Goal: Entertainment & Leisure: Consume media (video, audio)

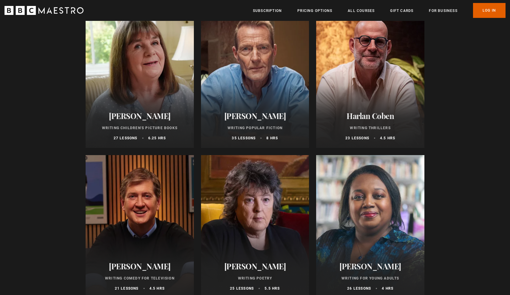
scroll to position [485, 0]
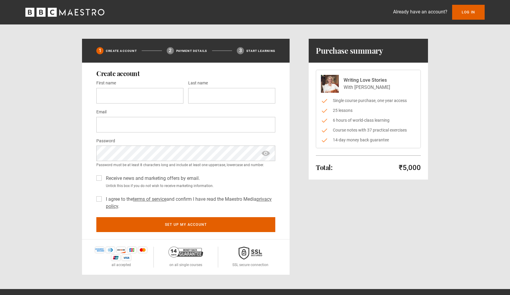
click at [338, 235] on div "Total: ₹5,000 Hide purchase summary Purchase summary Writing Love Stories With …" at bounding box center [368, 157] width 119 height 236
click at [104, 200] on label "I agree to the terms of service and confirm I have read the Maestro Media priva…" at bounding box center [190, 203] width 172 height 14
type input "********"
type input "***"
type input "**********"
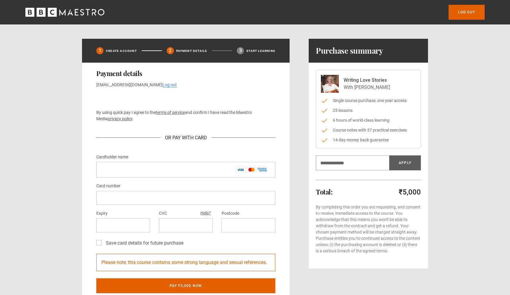
click at [148, 120] on p "By using quick pay I agree to the terms of service and confirm I have read the …" at bounding box center [185, 116] width 179 height 13
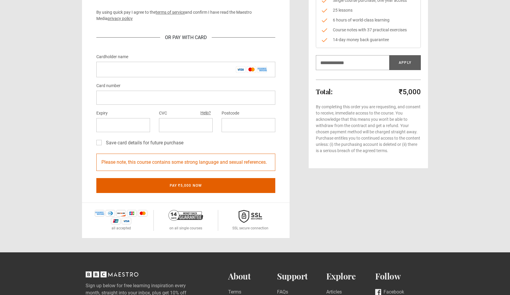
scroll to position [101, 0]
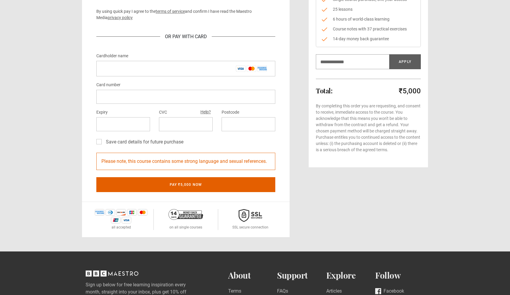
click at [298, 198] on div "1 Create Account 2 Payment details 3 Start learning Payment details bhartiya77@…" at bounding box center [255, 88] width 346 height 300
click at [104, 142] on label "Save card details for future purchase" at bounding box center [144, 141] width 80 height 7
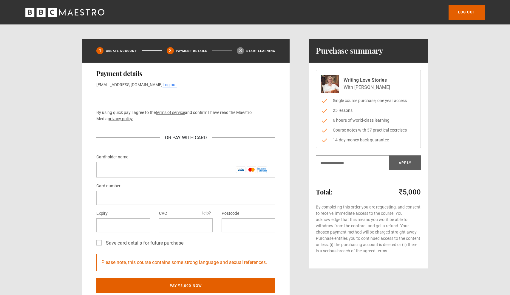
scroll to position [0, 0]
click at [118, 166] on input "Cardholder name *" at bounding box center [185, 170] width 179 height 16
click at [187, 172] on input "Cardholder name *" at bounding box center [185, 170] width 179 height 16
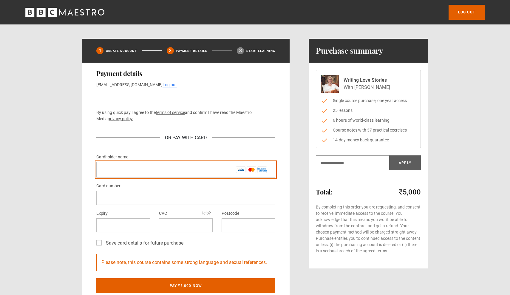
click at [187, 172] on input "Cardholder name *" at bounding box center [185, 170] width 179 height 16
click at [118, 168] on input "Cardholder name *" at bounding box center [185, 170] width 179 height 16
click at [117, 168] on input "Cardholder name *" at bounding box center [185, 170] width 179 height 16
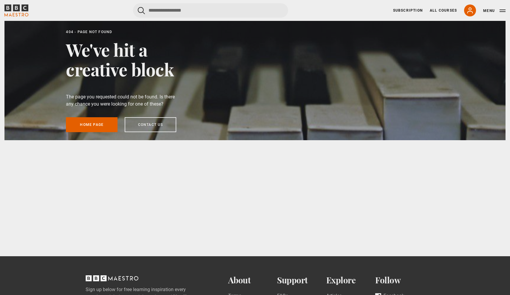
click at [319, 93] on div at bounding box center [254, 80] width 501 height 119
click at [18, 10] on icon "BBC Maestro" at bounding box center [16, 7] width 7 height 7
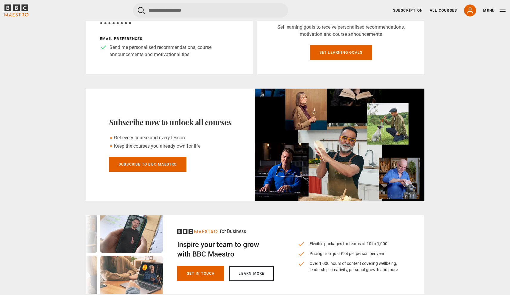
scroll to position [160, 0]
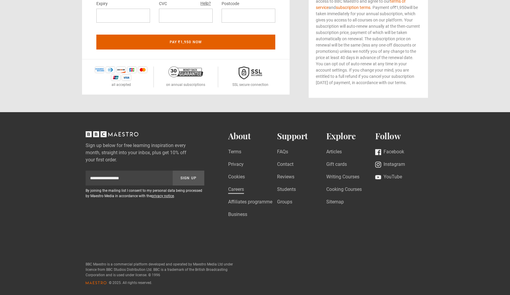
scroll to position [216, 0]
click at [427, 205] on div "Sign up below for free learning inspiration every month, straight into your inb…" at bounding box center [255, 208] width 384 height 154
click at [355, 175] on link "Writing Courses" at bounding box center [343, 177] width 33 height 8
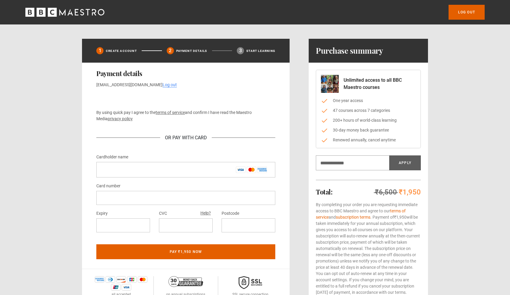
scroll to position [0, 0]
click at [78, 7] on div "Log out" at bounding box center [255, 12] width 478 height 15
click at [77, 14] on icon "BBC Maestro" at bounding box center [64, 12] width 79 height 9
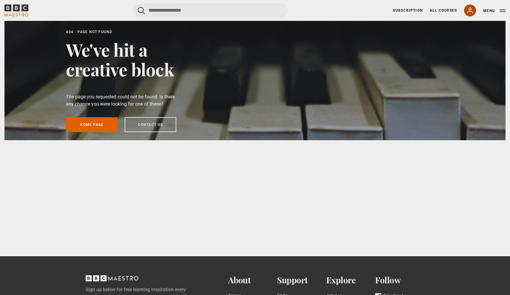
click at [467, 13] on icon at bounding box center [470, 10] width 7 height 7
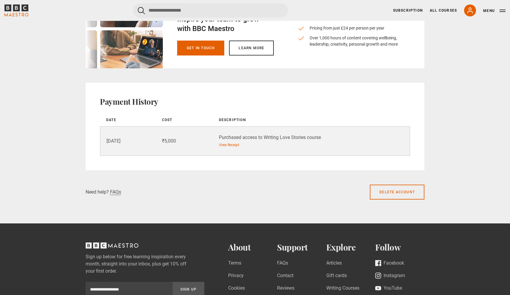
scroll to position [435, 0]
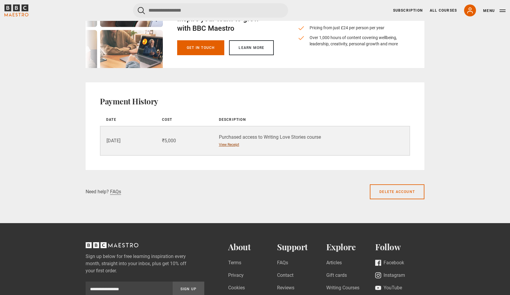
click at [231, 145] on link "View Receipt" at bounding box center [229, 144] width 20 height 5
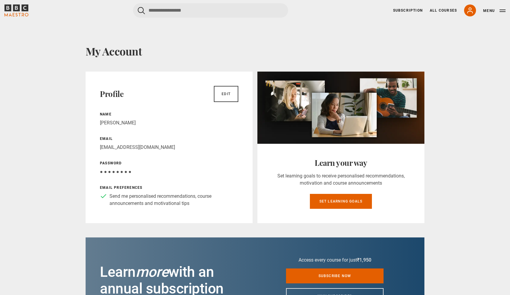
scroll to position [0, 0]
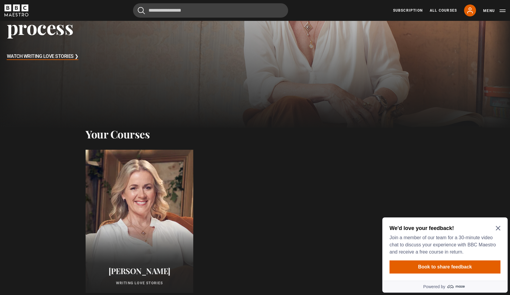
scroll to position [164, 0]
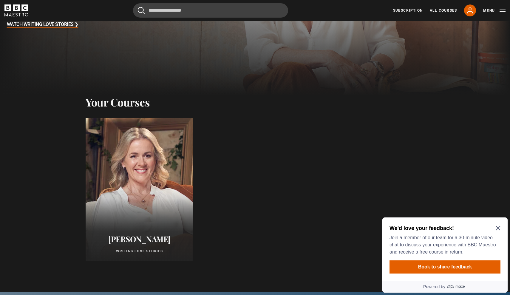
click at [498, 228] on icon "Close Maze Prompt" at bounding box center [498, 228] width 4 height 4
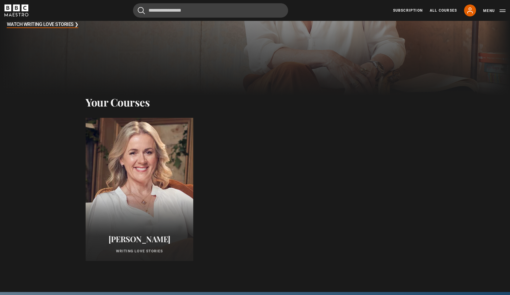
click at [115, 208] on div at bounding box center [139, 190] width 118 height 158
click at [124, 206] on div at bounding box center [139, 190] width 118 height 158
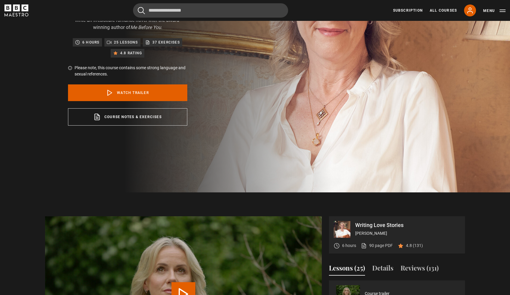
scroll to position [103, 0]
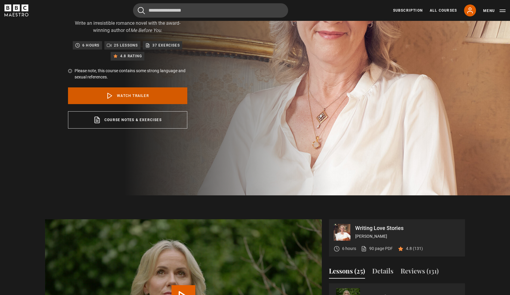
click at [154, 95] on link "Watch Trailer" at bounding box center [127, 95] width 119 height 17
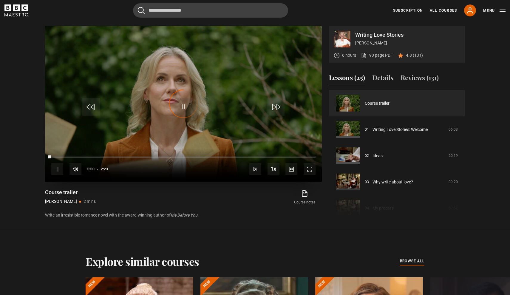
scroll to position [298, 0]
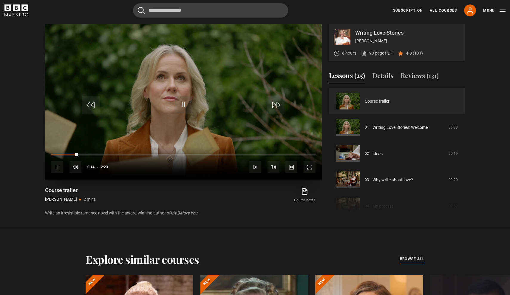
click at [186, 110] on span "Video Player" at bounding box center [184, 105] width 18 height 18
click at [183, 106] on span "Video Player" at bounding box center [184, 105] width 18 height 18
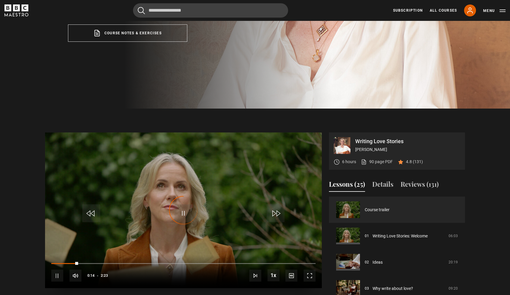
scroll to position [199, 0]
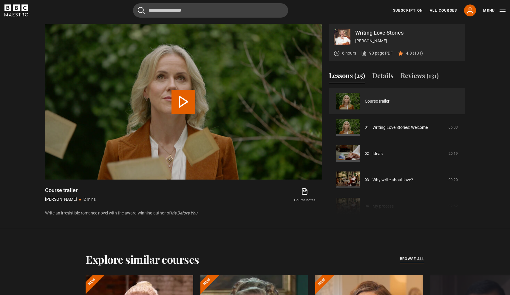
scroll to position [298, 0]
click at [185, 104] on button "Play Video" at bounding box center [184, 102] width 24 height 24
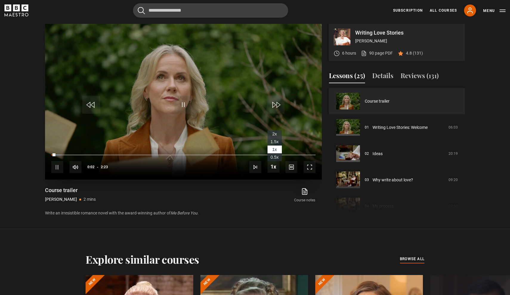
click at [270, 170] on span "Video Player" at bounding box center [274, 167] width 12 height 12
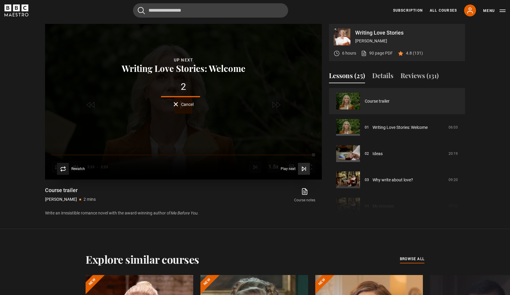
click at [285, 171] on span "Play next" at bounding box center [288, 169] width 15 height 4
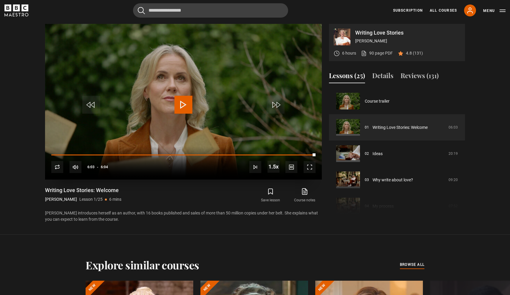
click at [183, 104] on span "Video Player" at bounding box center [184, 105] width 18 height 18
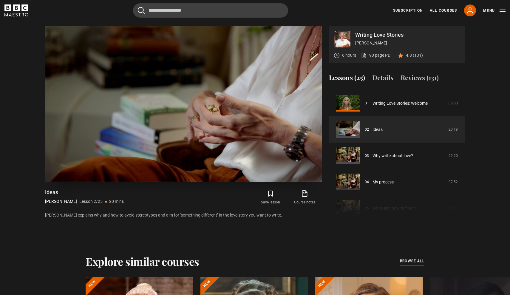
scroll to position [293, 0]
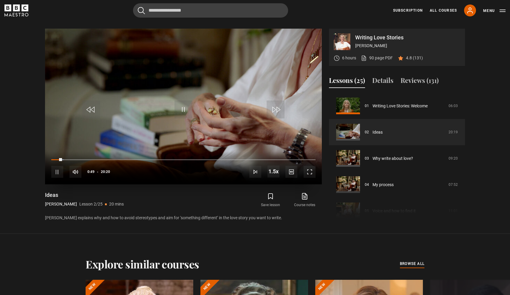
click at [189, 108] on span "Video Player" at bounding box center [184, 110] width 18 height 18
click at [187, 108] on span "Video Player" at bounding box center [184, 110] width 18 height 18
click at [183, 108] on span "Video Player" at bounding box center [184, 110] width 18 height 18
click at [183, 111] on span "Video Player" at bounding box center [184, 110] width 18 height 18
click at [275, 174] on span "Video Player" at bounding box center [274, 172] width 12 height 12
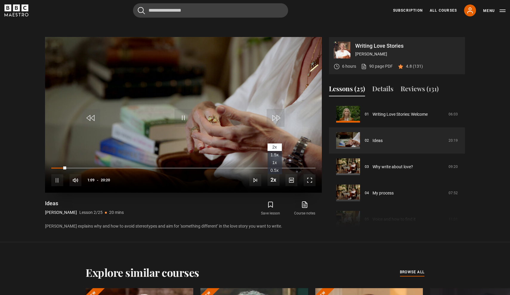
scroll to position [284, 0]
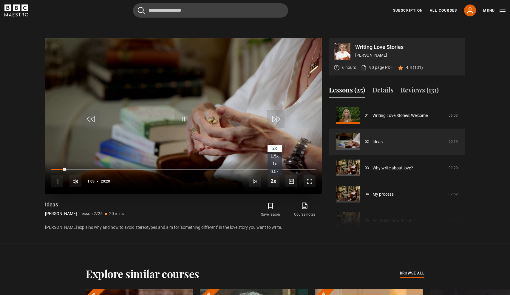
click at [273, 164] on span "1x" at bounding box center [274, 163] width 4 height 5
click at [273, 164] on div "10s Skip Back 10 seconds Pause 10s Skip Forward 10 seconds Loaded : 5.92% 01:09…" at bounding box center [183, 177] width 277 height 33
click at [57, 180] on span "Video Player" at bounding box center [57, 181] width 12 height 12
click at [184, 121] on span "Video Player" at bounding box center [184, 119] width 18 height 18
click at [182, 118] on span "Video Player" at bounding box center [184, 119] width 18 height 18
